Goal: Navigation & Orientation: Understand site structure

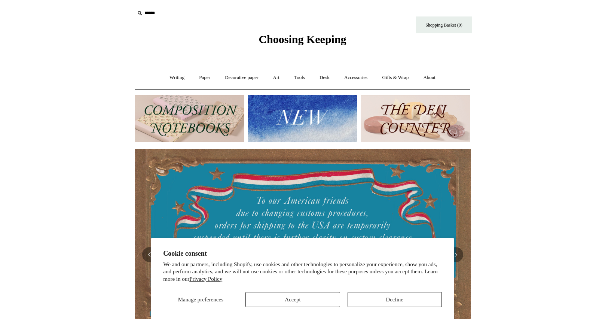
click at [363, 301] on button "Decline" at bounding box center [395, 299] width 94 height 15
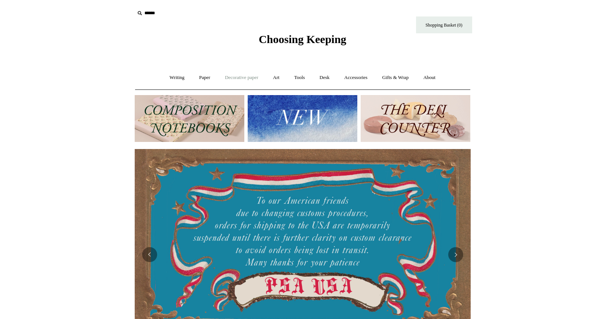
click at [234, 75] on link "Decorative paper +" at bounding box center [241, 78] width 47 height 20
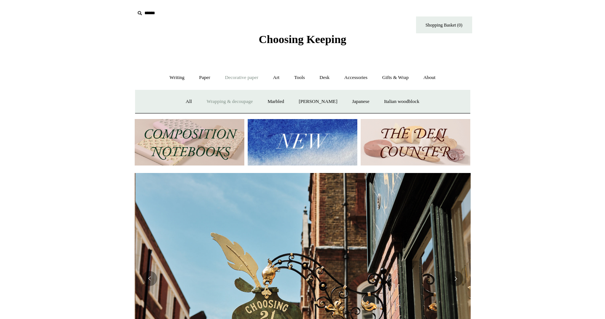
scroll to position [0, 336]
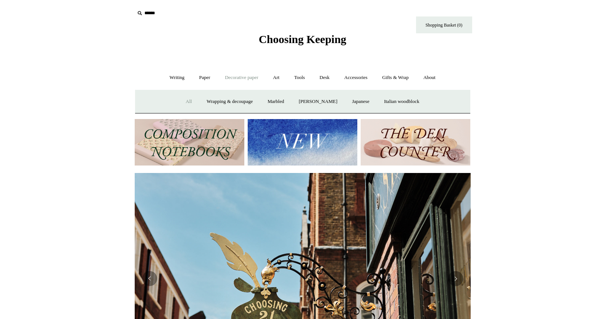
click at [181, 106] on link "All" at bounding box center [189, 102] width 20 height 20
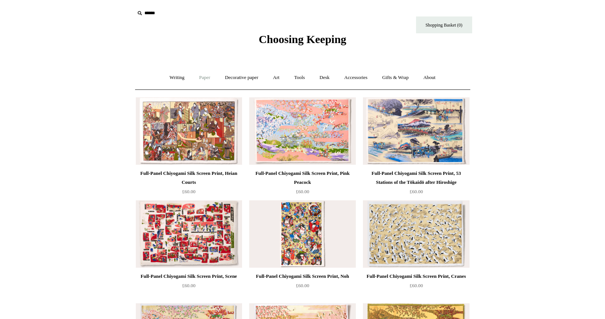
click at [206, 77] on link "Paper +" at bounding box center [204, 78] width 25 height 20
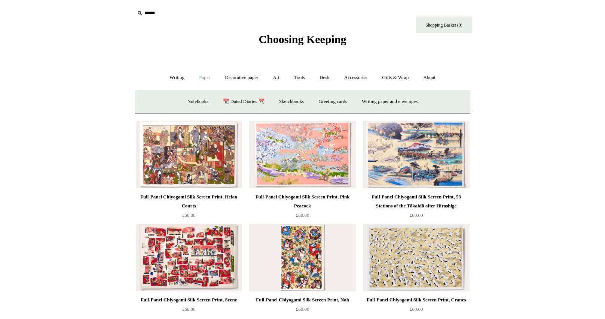
click at [199, 73] on link "Paper -" at bounding box center [204, 78] width 25 height 20
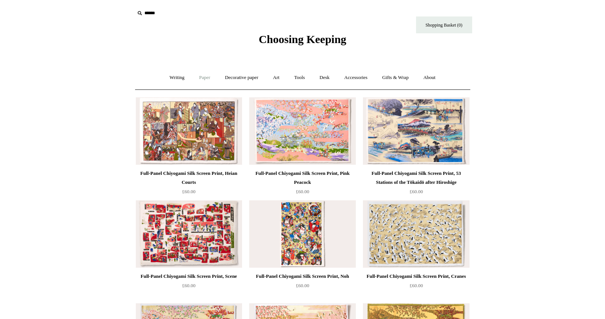
click at [199, 73] on link "Paper +" at bounding box center [204, 78] width 25 height 20
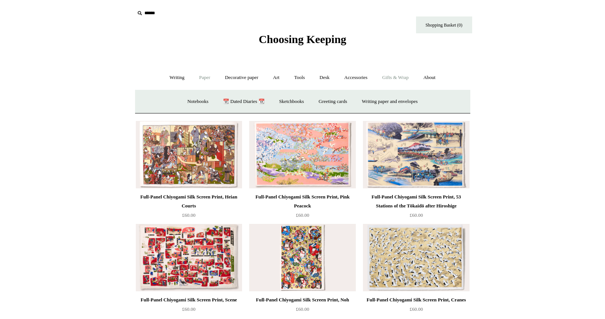
click at [400, 74] on link "Gifts & Wrap +" at bounding box center [396, 78] width 40 height 20
click at [359, 101] on link "Tape" at bounding box center [353, 102] width 23 height 20
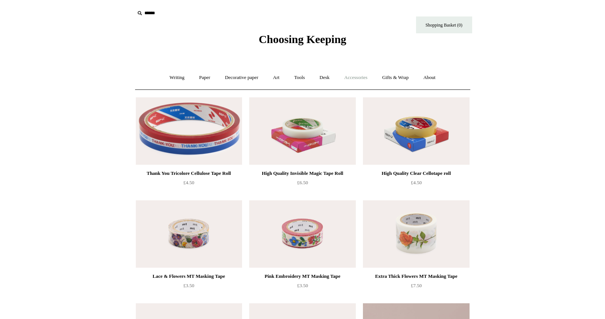
click at [356, 81] on link "Accessories +" at bounding box center [356, 78] width 37 height 20
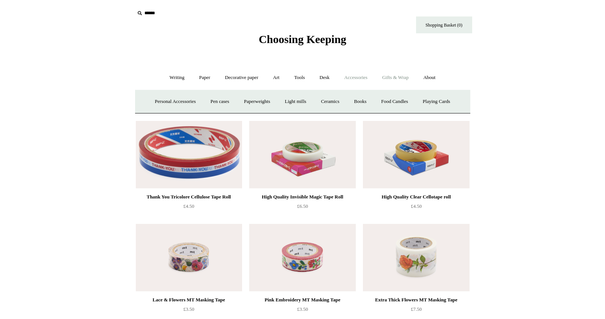
click at [397, 76] on link "Gifts & Wrap +" at bounding box center [396, 78] width 40 height 20
click at [385, 102] on link "Stickers" at bounding box center [380, 102] width 29 height 20
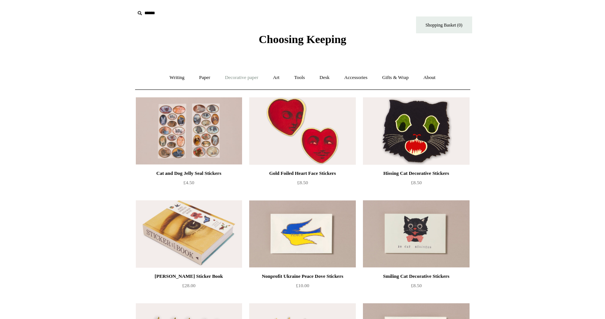
click at [235, 79] on link "Decorative paper +" at bounding box center [241, 78] width 47 height 20
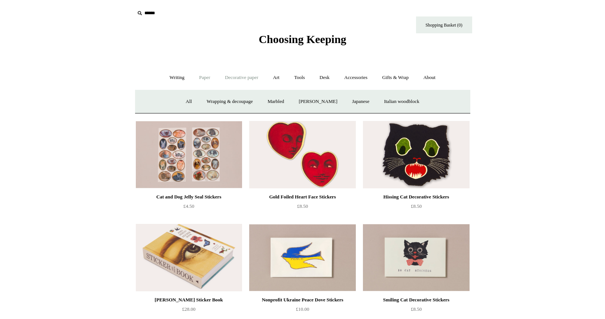
click at [205, 75] on link "Paper +" at bounding box center [204, 78] width 25 height 20
click at [336, 99] on link "Greeting cards +" at bounding box center [333, 102] width 42 height 20
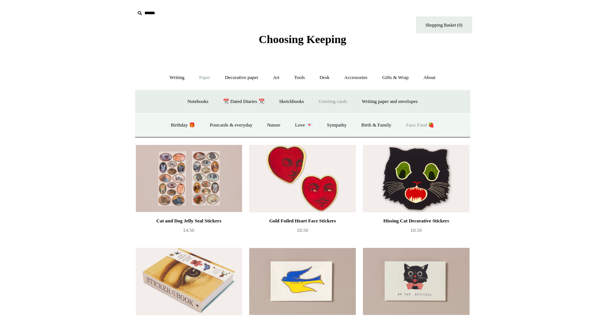
click at [429, 123] on link "Faux Food 🍓" at bounding box center [421, 125] width 42 height 20
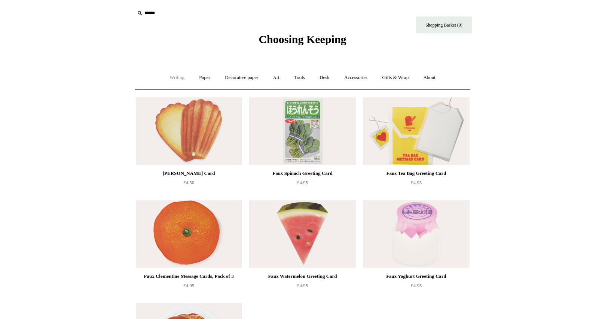
click at [170, 75] on link "Writing +" at bounding box center [177, 78] width 28 height 20
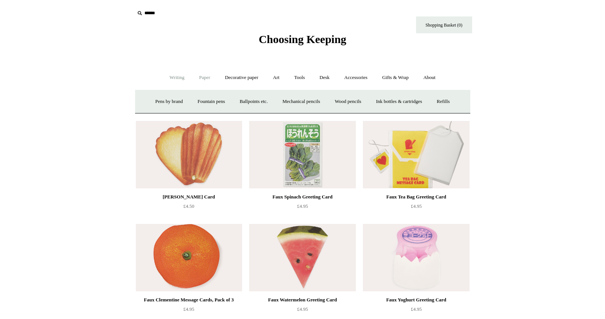
click at [201, 79] on link "Paper +" at bounding box center [204, 78] width 25 height 20
click at [297, 100] on link "Sketchbooks +" at bounding box center [292, 102] width 38 height 20
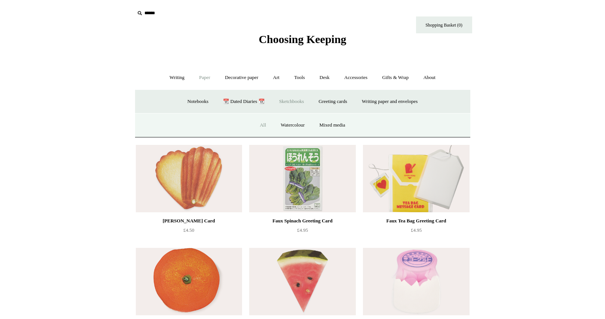
click at [265, 124] on link "All" at bounding box center [263, 125] width 20 height 20
